Goal: Task Accomplishment & Management: Use online tool/utility

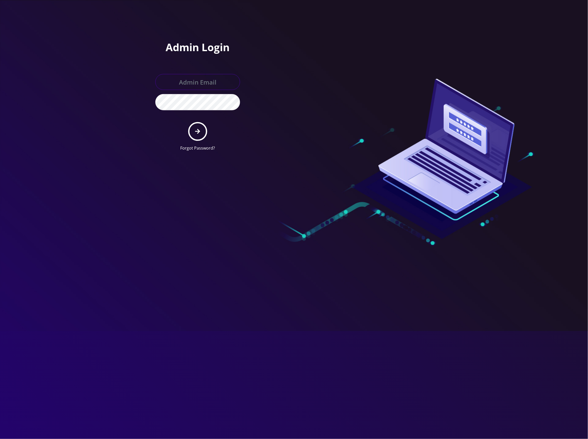
type input "[EMAIL_ADDRESS][DOMAIN_NAME]"
click at [195, 129] on icon "submit" at bounding box center [197, 131] width 5 height 6
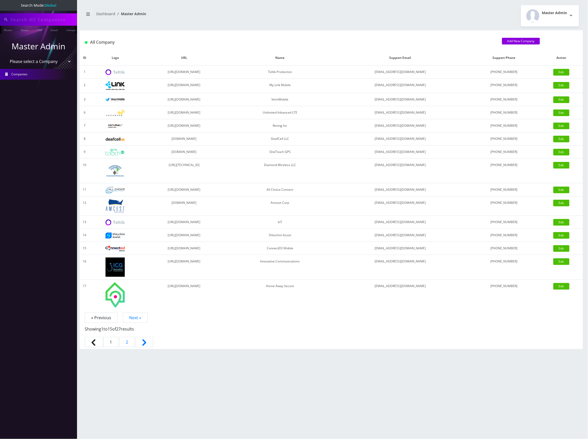
type input "8901240497125324623"
drag, startPoint x: 199, startPoint y: 118, endPoint x: 424, endPoint y: 332, distance: 311.1
click at [425, 334] on div "Showing 1 to 15 of 27 results 1 2" at bounding box center [331, 335] width 493 height 28
click at [44, 62] on select "Please select a Company Teltik Production My Link Mobile VennMobile Unlimited A…" at bounding box center [39, 62] width 66 height 10
select select "13"
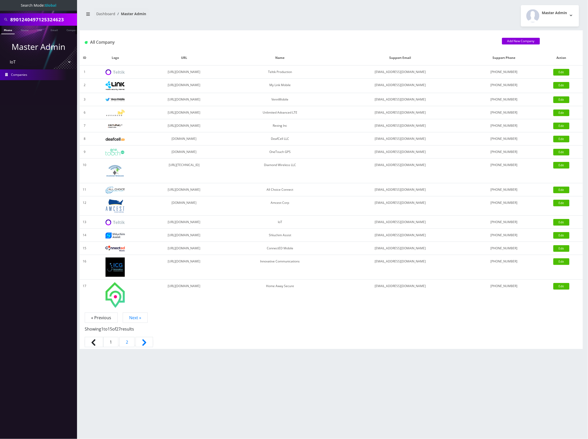
click at [6, 57] on select "Please select a Company Teltik Production My Link Mobile VennMobile Unlimited A…" at bounding box center [39, 62] width 66 height 10
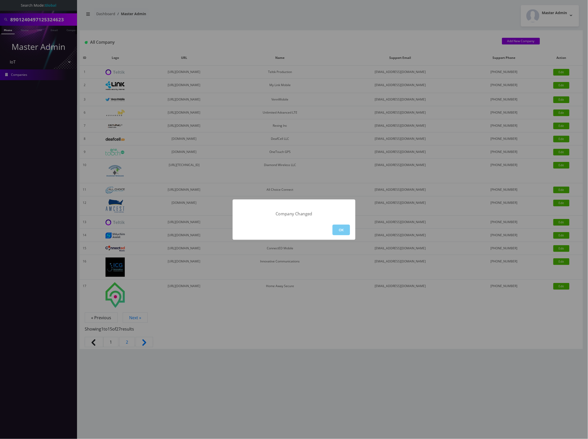
click at [341, 227] on button "OK" at bounding box center [341, 230] width 17 height 11
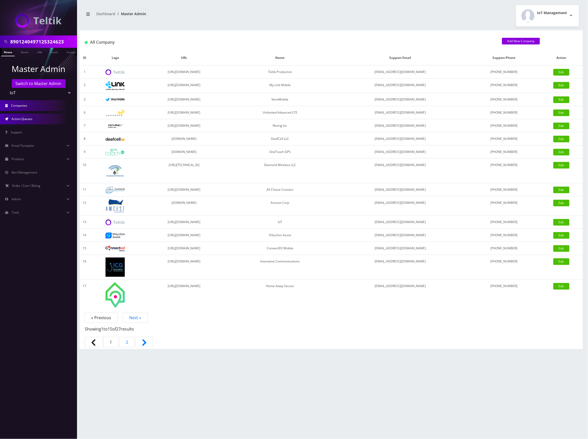
click at [40, 117] on link "Action Queues" at bounding box center [38, 119] width 77 height 11
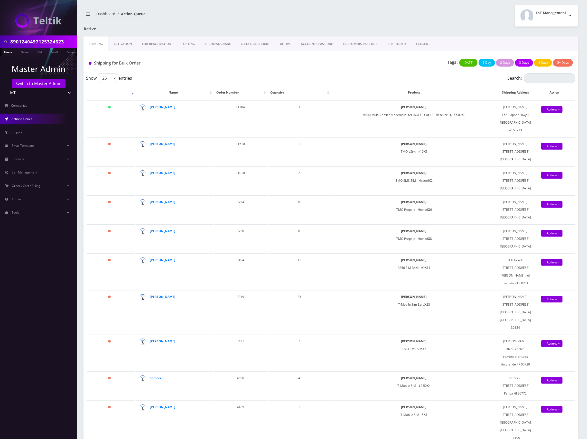
click at [127, 44] on link "Activation" at bounding box center [122, 43] width 29 height 15
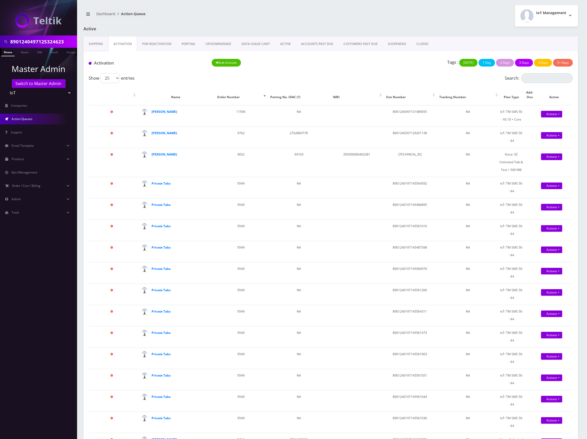
click at [296, 25] on div "Dashboard Action-Queue IoT Management Logout" at bounding box center [331, 15] width 502 height 21
click at [358, 83] on div "Show 25 50 100 250 500 1000 entries" at bounding box center [270, 78] width 363 height 10
